Goal: Transaction & Acquisition: Purchase product/service

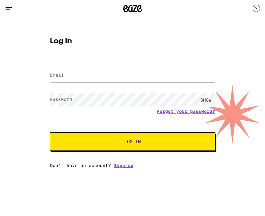
click at [155, 146] on button "Log In" at bounding box center [132, 141] width 165 height 18
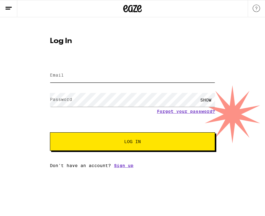
type input "[PERSON_NAME][EMAIL_ADDRESS][PERSON_NAME][DOMAIN_NAME]"
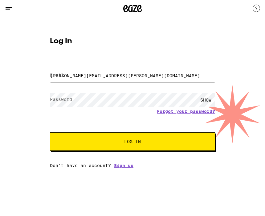
click at [132, 143] on button "Log In" at bounding box center [132, 141] width 165 height 18
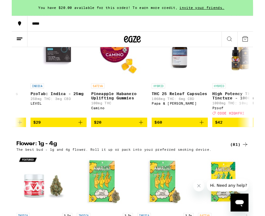
scroll to position [0, 118]
click at [196, 126] on div "HYBRID THC 25 Releaf Capsules 1068mg THC: 6mg CBD Papa & [PERSON_NAME]" at bounding box center [184, 108] width 62 height 35
